Goal: Task Accomplishment & Management: Use online tool/utility

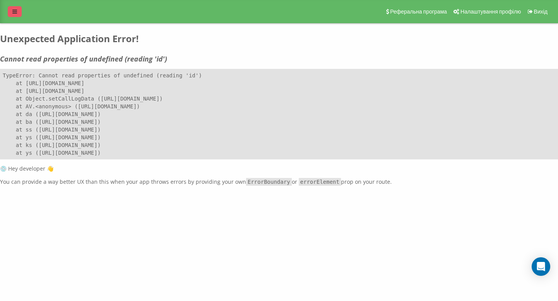
click at [14, 9] on link at bounding box center [15, 11] width 14 height 11
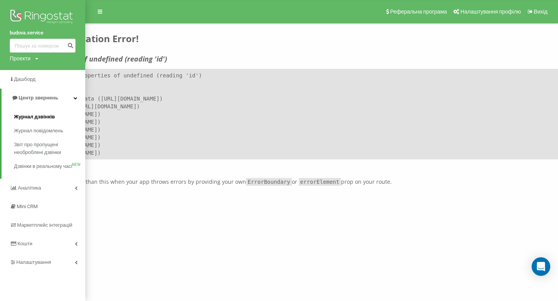
click at [45, 115] on span "Журнал дзвінків" at bounding box center [34, 117] width 41 height 8
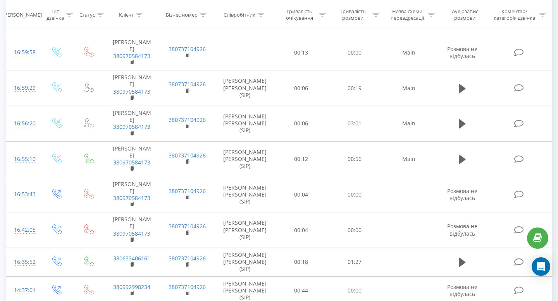
scroll to position [282, 0]
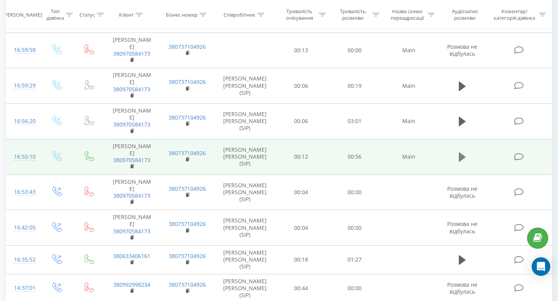
click at [464, 153] on icon at bounding box center [462, 157] width 7 height 9
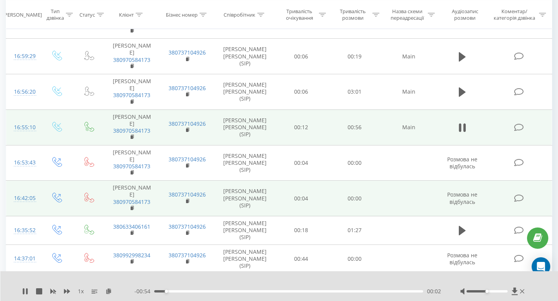
scroll to position [321, 0]
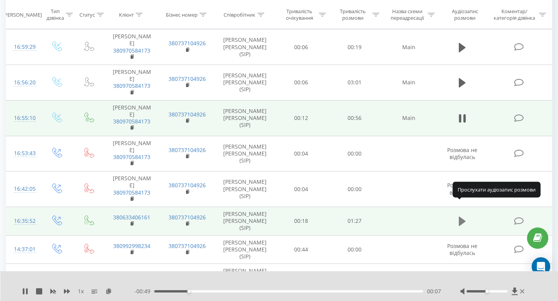
click at [463, 216] on icon at bounding box center [462, 221] width 7 height 11
click at [464, 217] on icon at bounding box center [464, 221] width 2 height 9
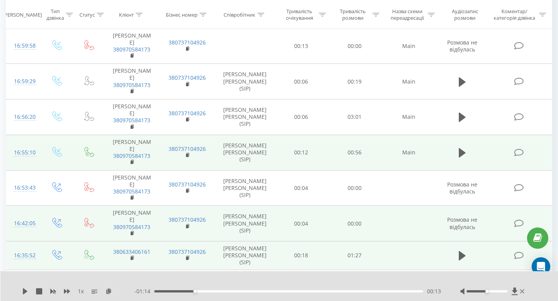
scroll to position [281, 0]
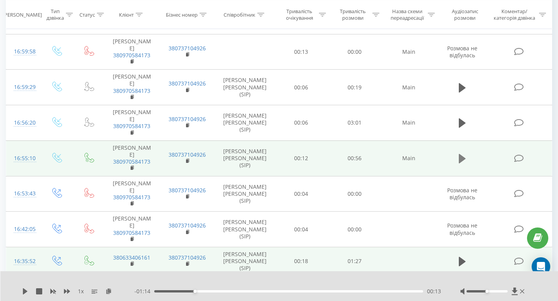
click at [462, 154] on icon at bounding box center [462, 158] width 7 height 9
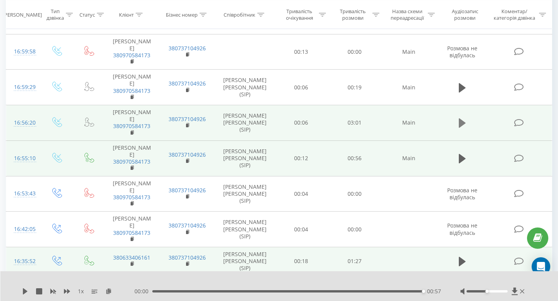
click at [463, 119] on icon at bounding box center [462, 123] width 7 height 9
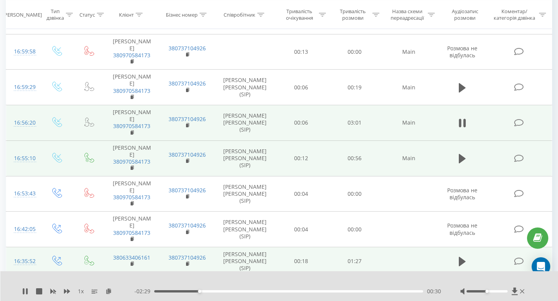
click at [83, 297] on div "1 x - 02:29 00:30 00:30" at bounding box center [279, 287] width 558 height 30
click at [67, 291] on icon at bounding box center [67, 291] width 6 height 5
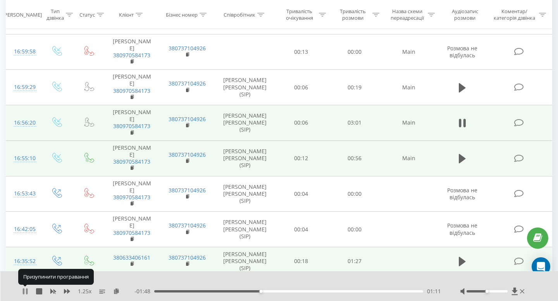
click at [27, 291] on icon at bounding box center [27, 292] width 2 height 6
click at [67, 290] on icon at bounding box center [67, 291] width 6 height 5
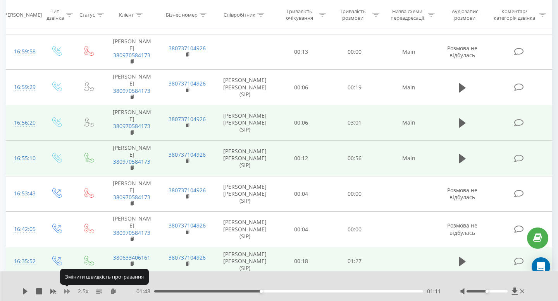
click at [67, 290] on icon at bounding box center [67, 291] width 6 height 5
click at [249, 292] on div "01:11" at bounding box center [288, 292] width 269 height 2
click at [26, 291] on icon at bounding box center [25, 292] width 5 height 6
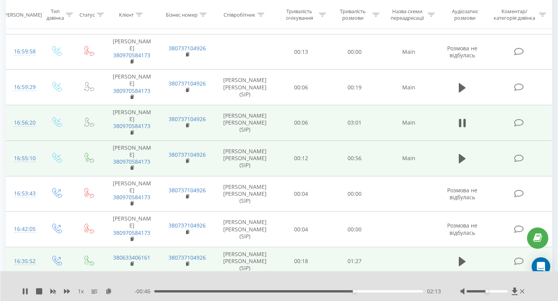
click at [320, 293] on div "- 00:46 02:13 02:13" at bounding box center [287, 292] width 306 height 8
click at [316, 291] on div "02:14" at bounding box center [288, 292] width 269 height 2
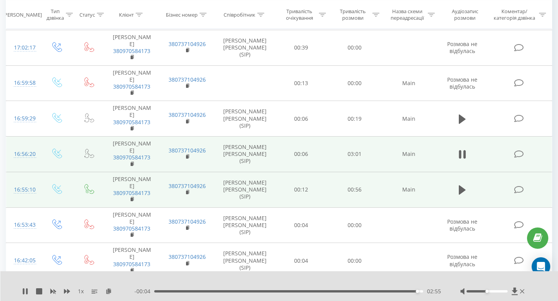
scroll to position [249, 0]
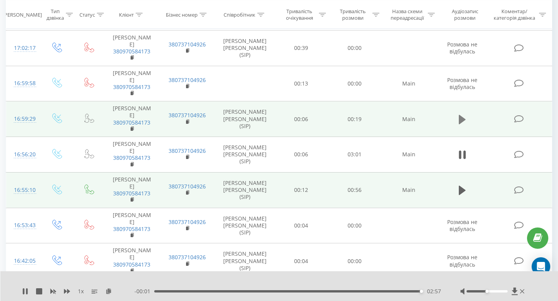
click at [462, 115] on icon at bounding box center [462, 119] width 7 height 9
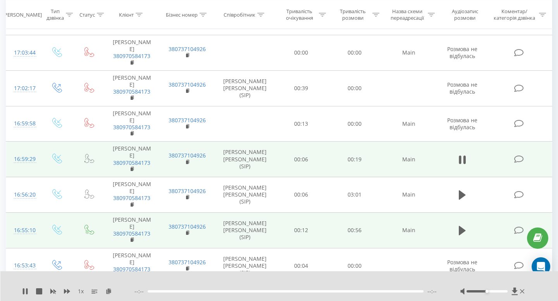
scroll to position [208, 0]
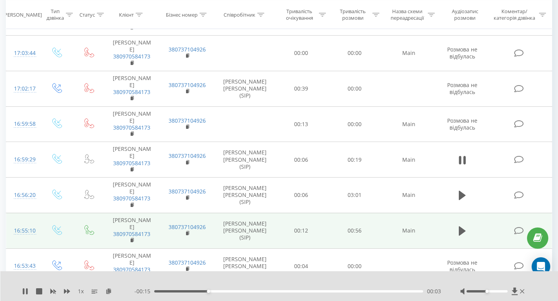
click at [249, 292] on div "00:03" at bounding box center [288, 292] width 269 height 2
click at [284, 292] on div "00:08" at bounding box center [288, 292] width 269 height 2
click at [334, 291] on div "00:11" at bounding box center [288, 292] width 269 height 2
click at [371, 292] on div "00:14" at bounding box center [288, 292] width 269 height 2
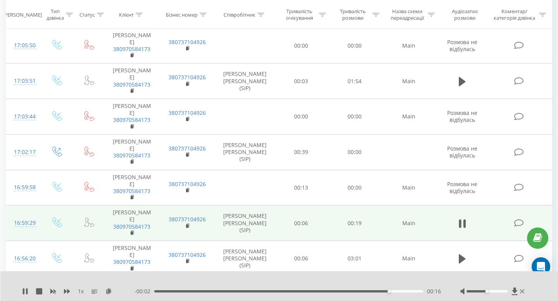
scroll to position [133, 0]
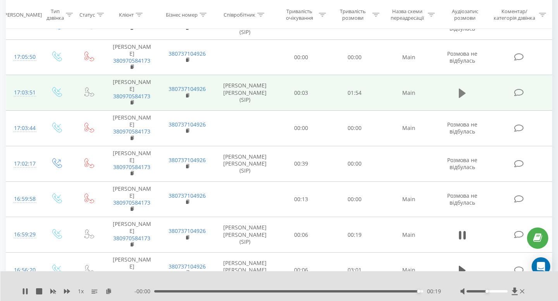
click at [462, 88] on icon at bounding box center [462, 92] width 7 height 9
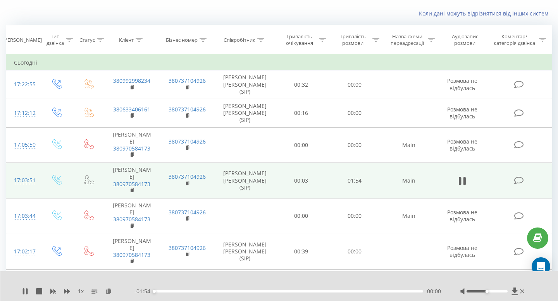
scroll to position [41, 0]
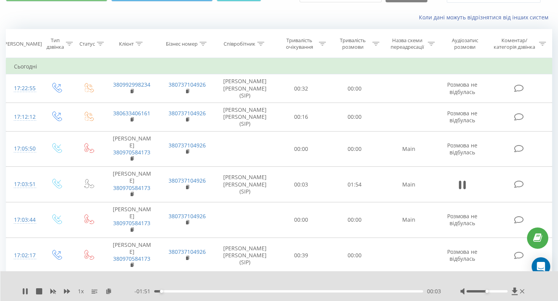
click at [167, 292] on div "00:03" at bounding box center [288, 292] width 269 height 2
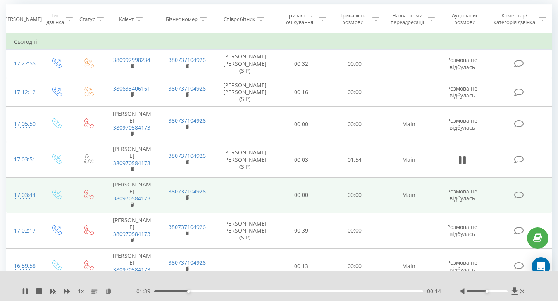
scroll to position [70, 0]
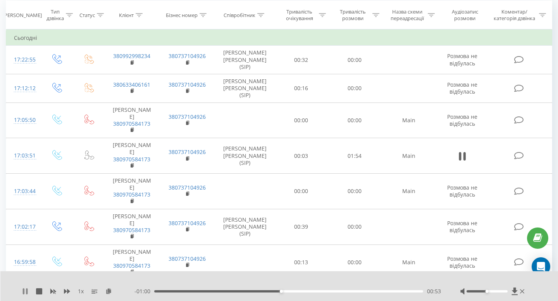
click at [24, 291] on icon at bounding box center [24, 292] width 2 height 6
click at [24, 292] on icon at bounding box center [25, 292] width 5 height 6
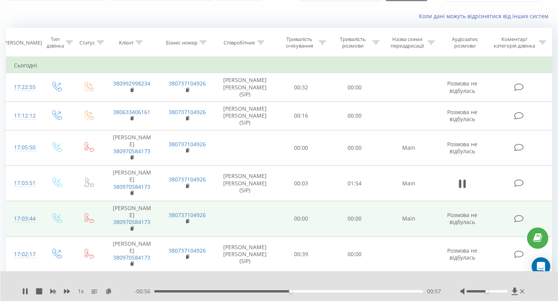
scroll to position [44, 0]
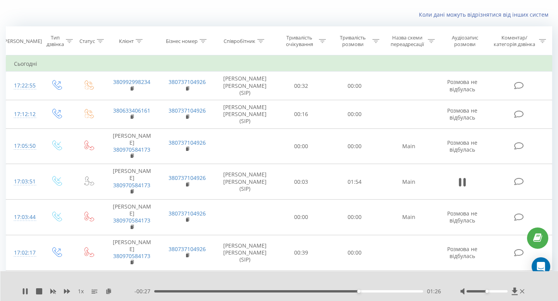
click at [348, 292] on div "01:26" at bounding box center [288, 292] width 269 height 2
click at [335, 291] on div "01:23" at bounding box center [288, 292] width 269 height 2
click at [327, 291] on div "01:13" at bounding box center [288, 292] width 269 height 2
click at [316, 291] on div "01:08" at bounding box center [288, 292] width 269 height 2
click at [25, 291] on icon at bounding box center [25, 292] width 6 height 6
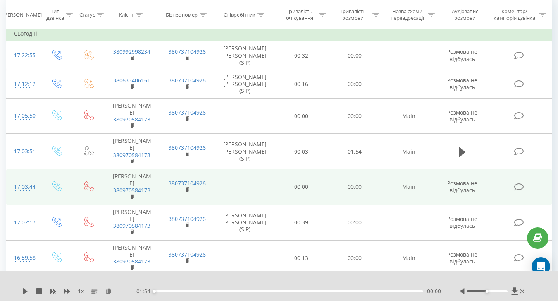
scroll to position [76, 0]
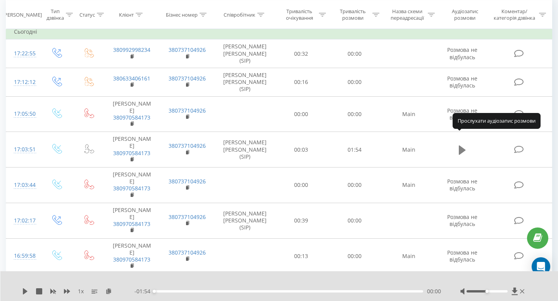
click at [463, 145] on icon at bounding box center [462, 149] width 7 height 9
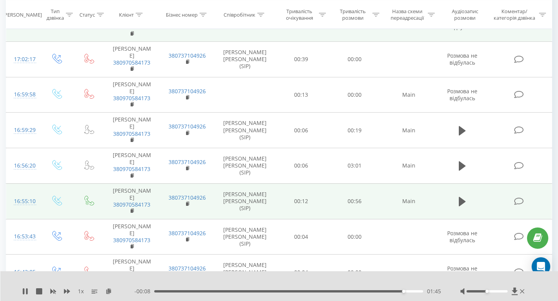
scroll to position [240, 0]
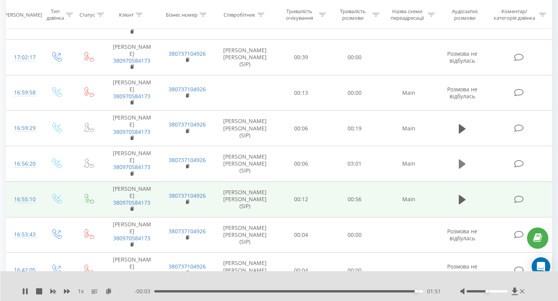
click at [461, 160] on icon at bounding box center [462, 164] width 7 height 9
click at [174, 292] on div "02:59" at bounding box center [288, 292] width 269 height 2
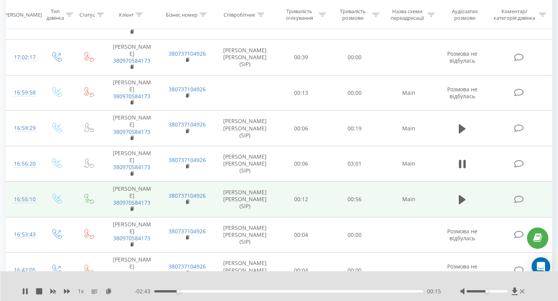
click at [182, 291] on div "00:15" at bounding box center [288, 292] width 269 height 2
click at [191, 291] on div "00:24" at bounding box center [288, 292] width 269 height 2
click at [228, 293] on div "- 02:32 00:27 00:27" at bounding box center [287, 292] width 306 height 8
click at [228, 291] on div "00:27" at bounding box center [288, 292] width 269 height 2
click at [253, 292] on div "00:52" at bounding box center [288, 292] width 269 height 2
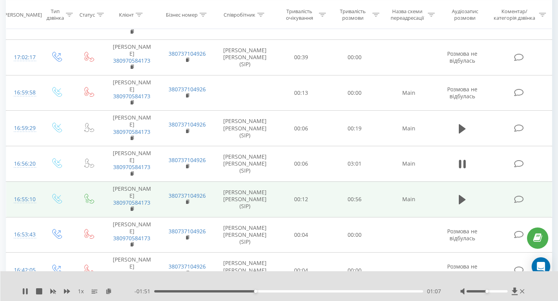
click at [248, 291] on div "01:07" at bounding box center [288, 292] width 269 height 2
click at [242, 291] on div "00:58" at bounding box center [288, 292] width 269 height 2
click at [26, 291] on icon at bounding box center [27, 292] width 2 height 6
